Goal: Information Seeking & Learning: Learn about a topic

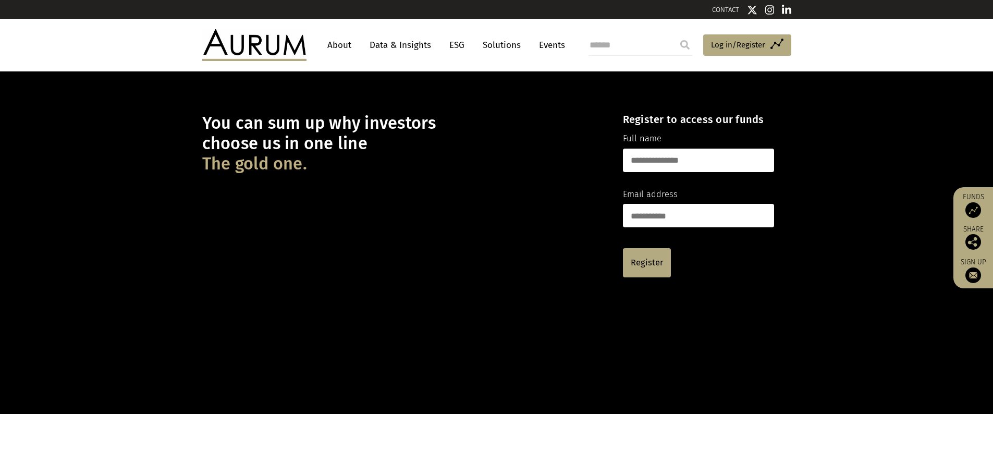
click at [387, 44] on link "Data & Insights" at bounding box center [400, 44] width 72 height 19
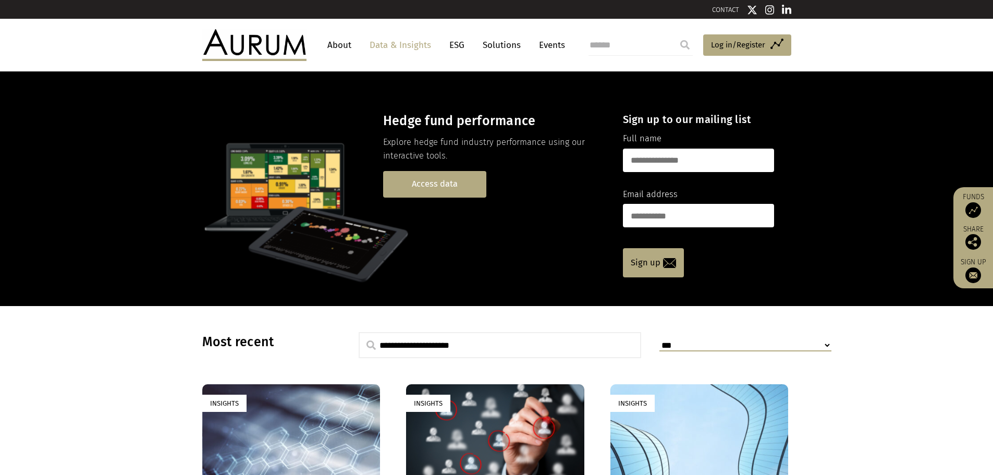
click at [446, 185] on link "Access data" at bounding box center [434, 184] width 103 height 27
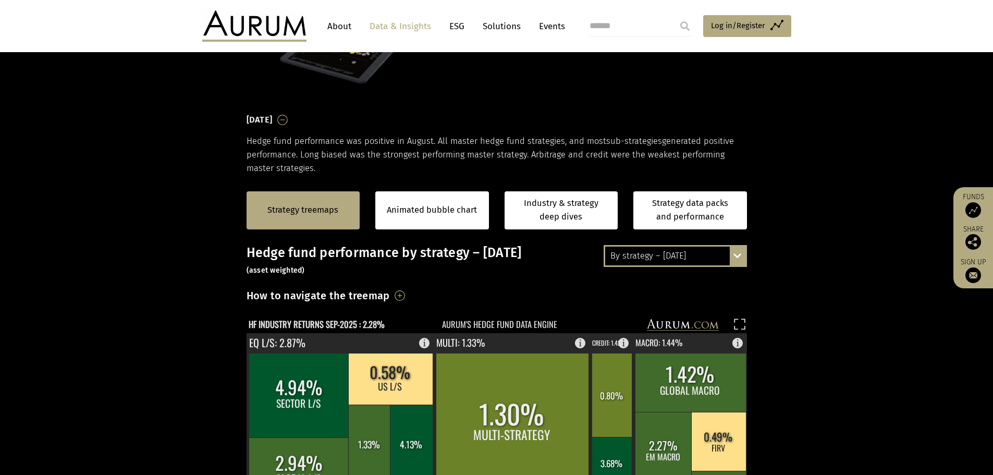
scroll to position [104, 0]
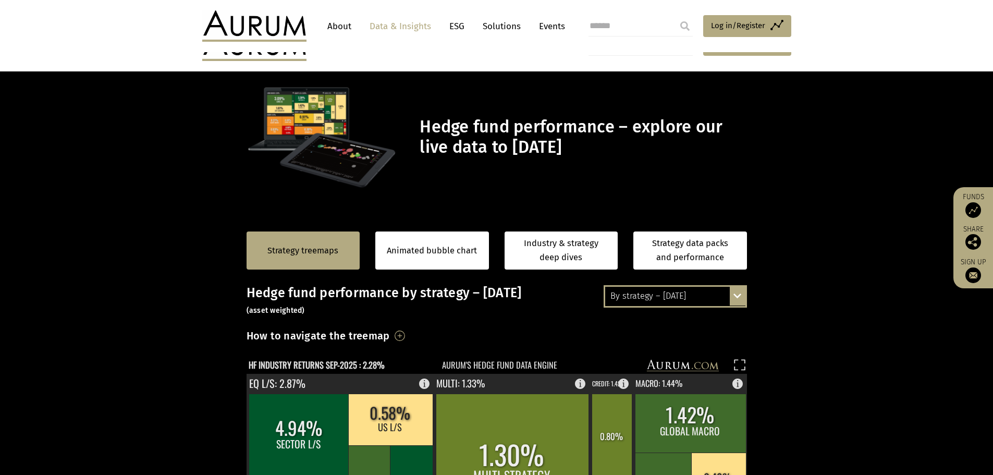
scroll to position [52, 0]
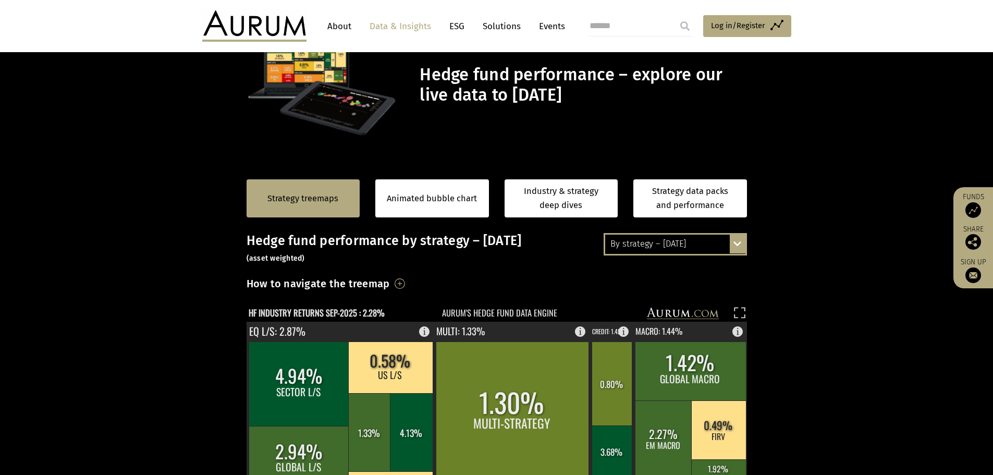
click at [747, 247] on div "By strategy – September 2025 By strategy – September 2025 By strategy – year to…" at bounding box center [675, 244] width 143 height 22
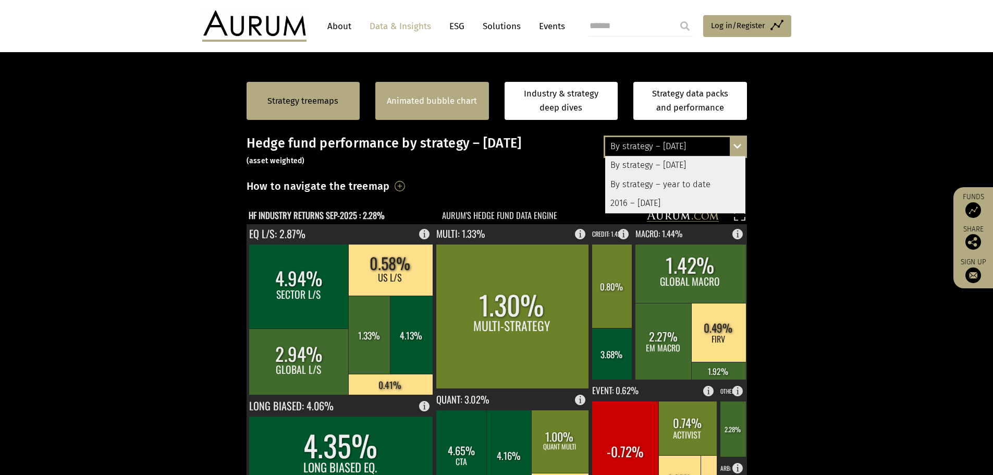
scroll to position [156, 0]
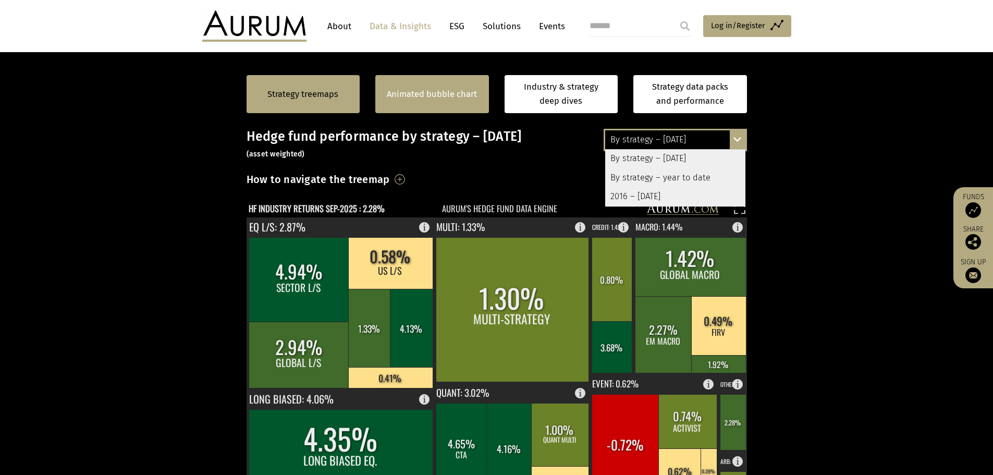
click at [432, 98] on link "Animated bubble chart" at bounding box center [432, 95] width 90 height 14
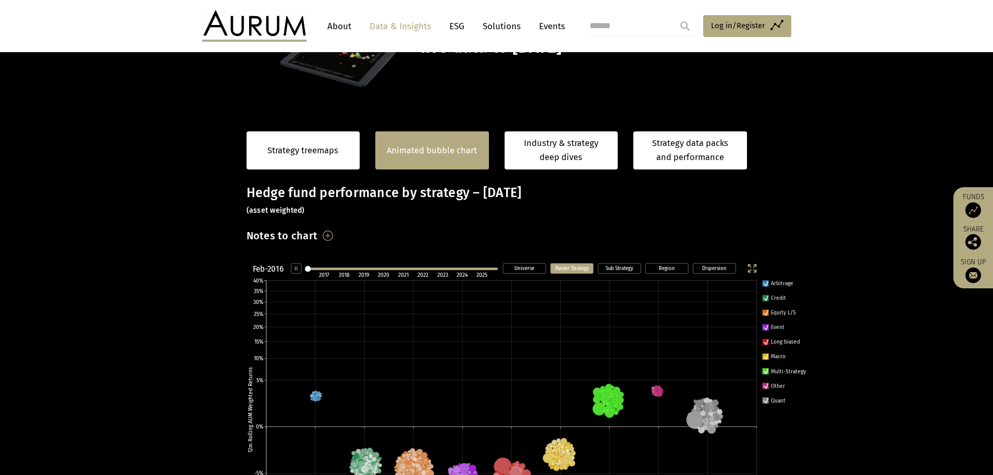
scroll to position [94, 0]
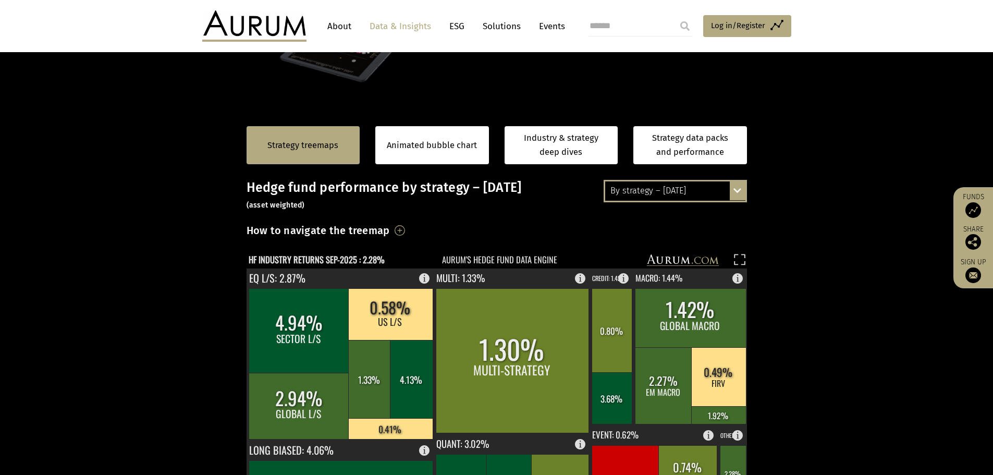
scroll to position [94, 0]
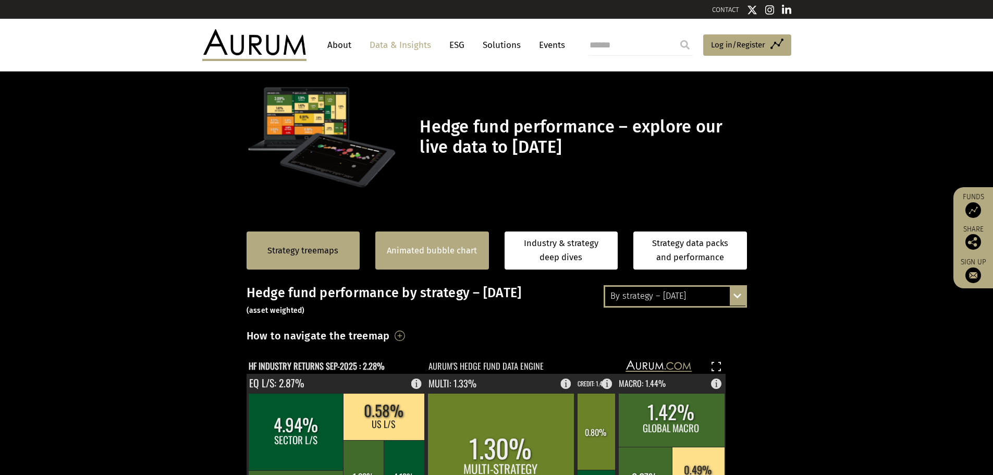
click at [428, 246] on link "Animated bubble chart" at bounding box center [432, 251] width 90 height 14
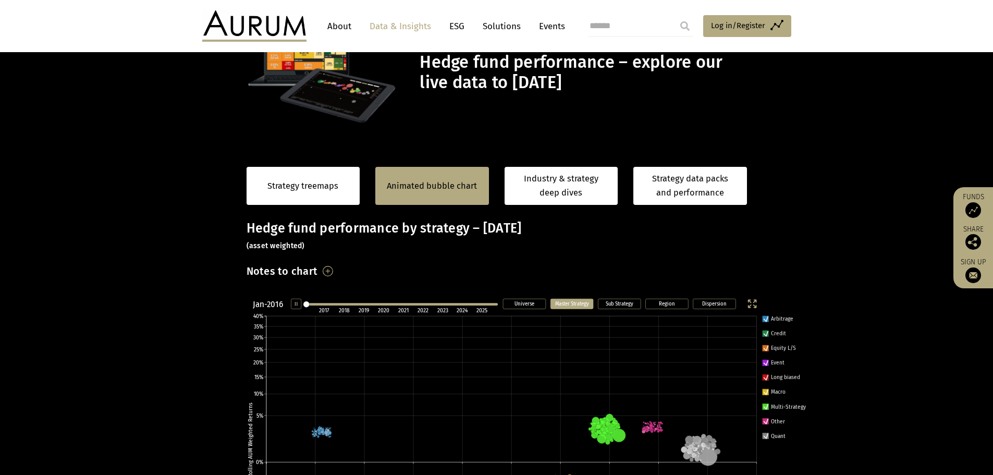
scroll to position [92, 0]
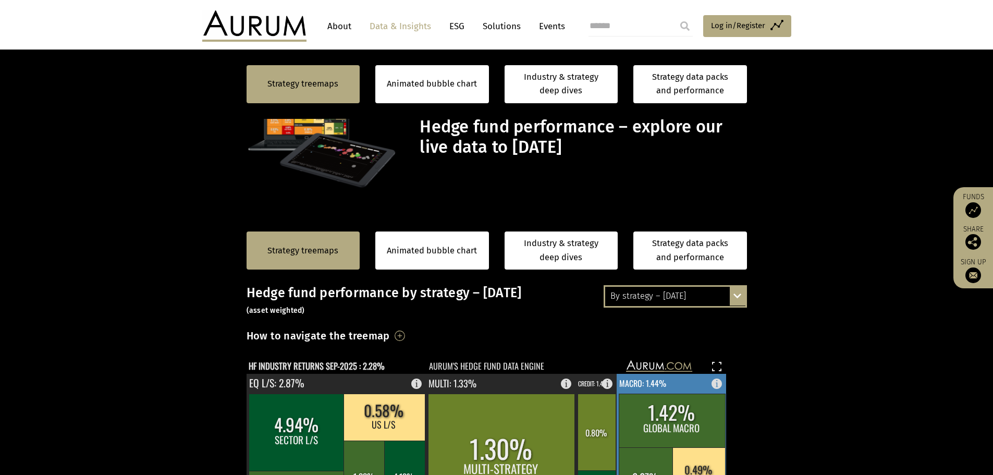
scroll to position [521, 0]
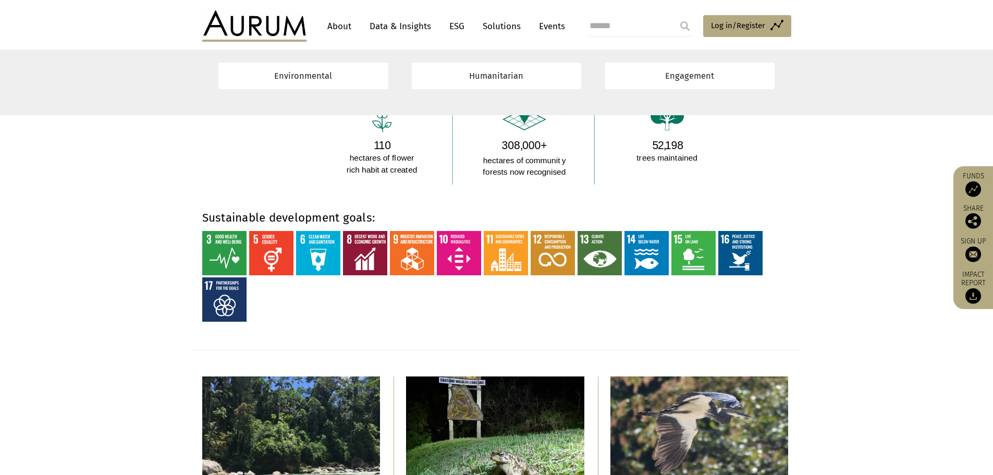
scroll to position [834, 0]
